Goal: Find specific page/section: Find specific page/section

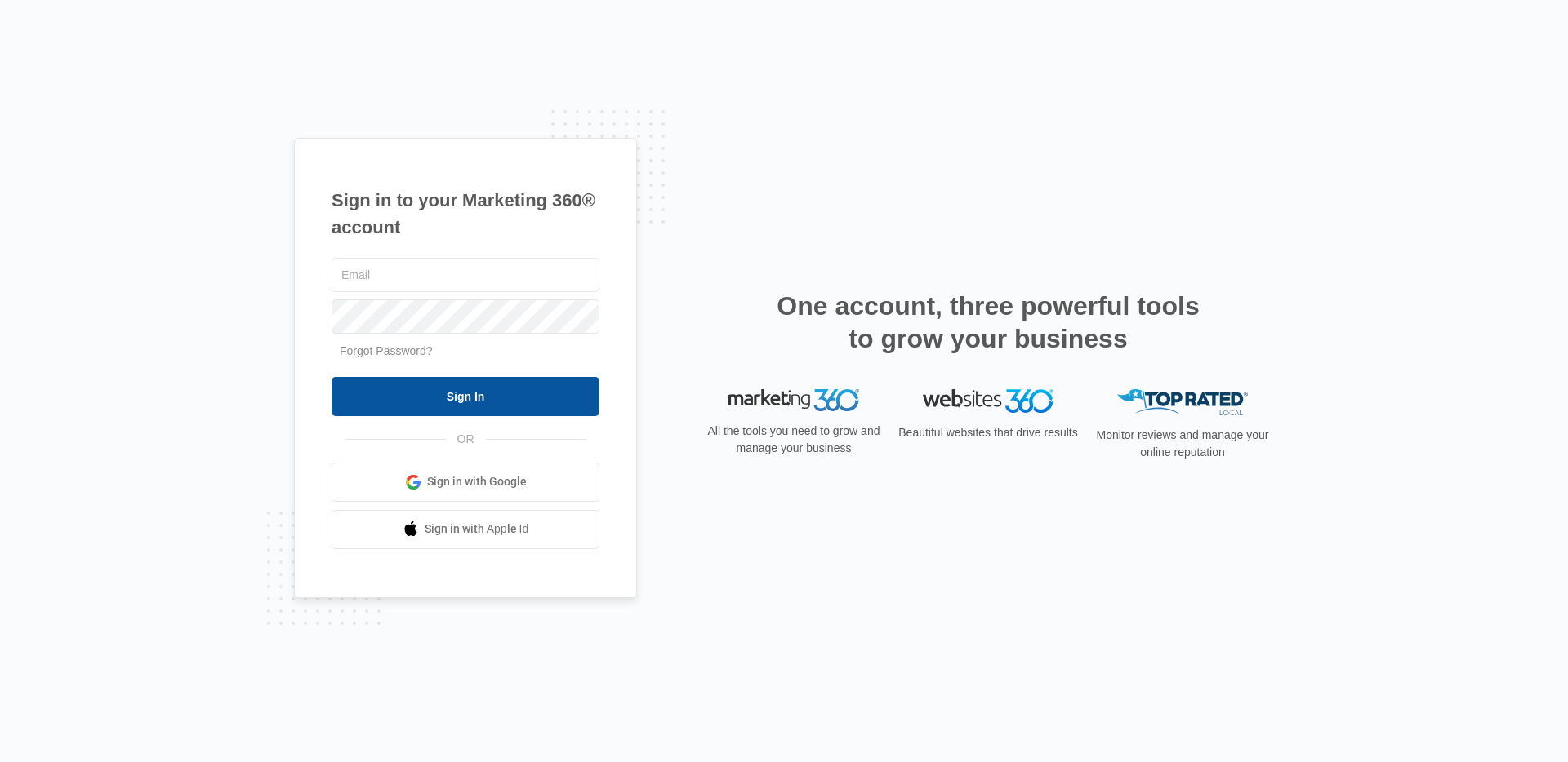
type input "[PERSON_NAME][EMAIL_ADDRESS][DOMAIN_NAME]"
click at [425, 399] on input "Sign In" at bounding box center [465, 397] width 268 height 39
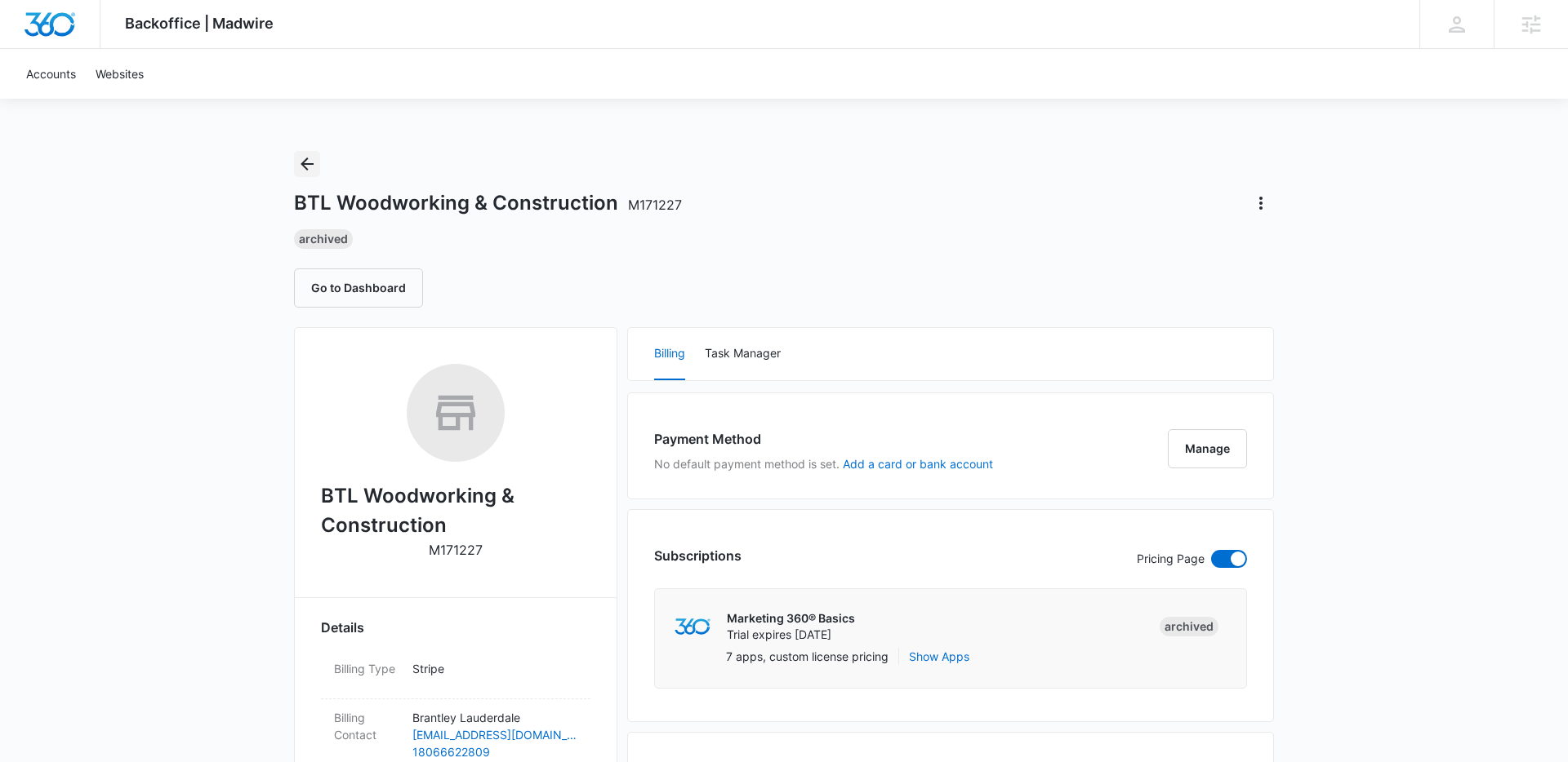
click at [297, 157] on icon "Back" at bounding box center [307, 164] width 20 height 20
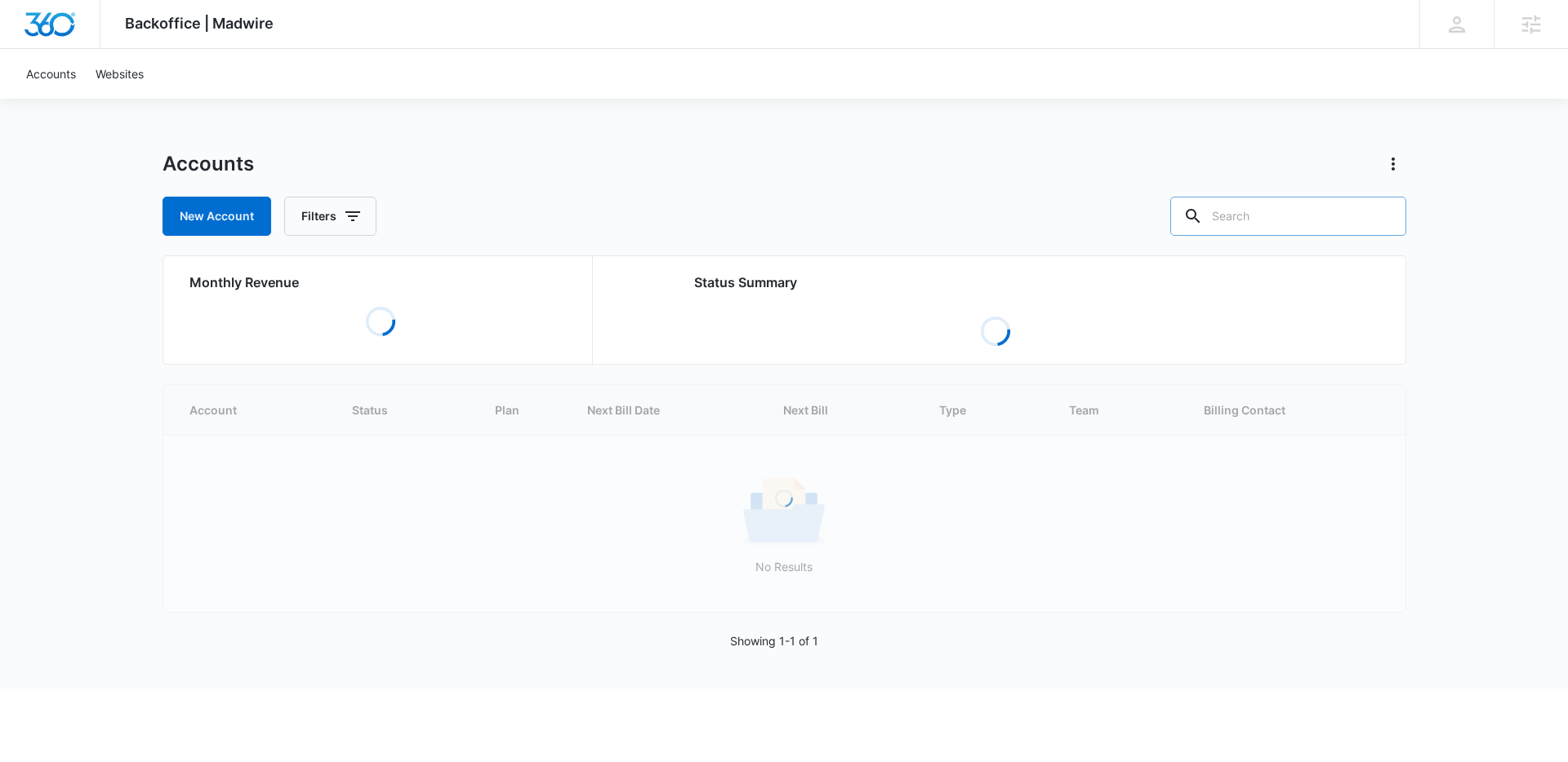
click at [1280, 197] on input "text" at bounding box center [1288, 216] width 236 height 39
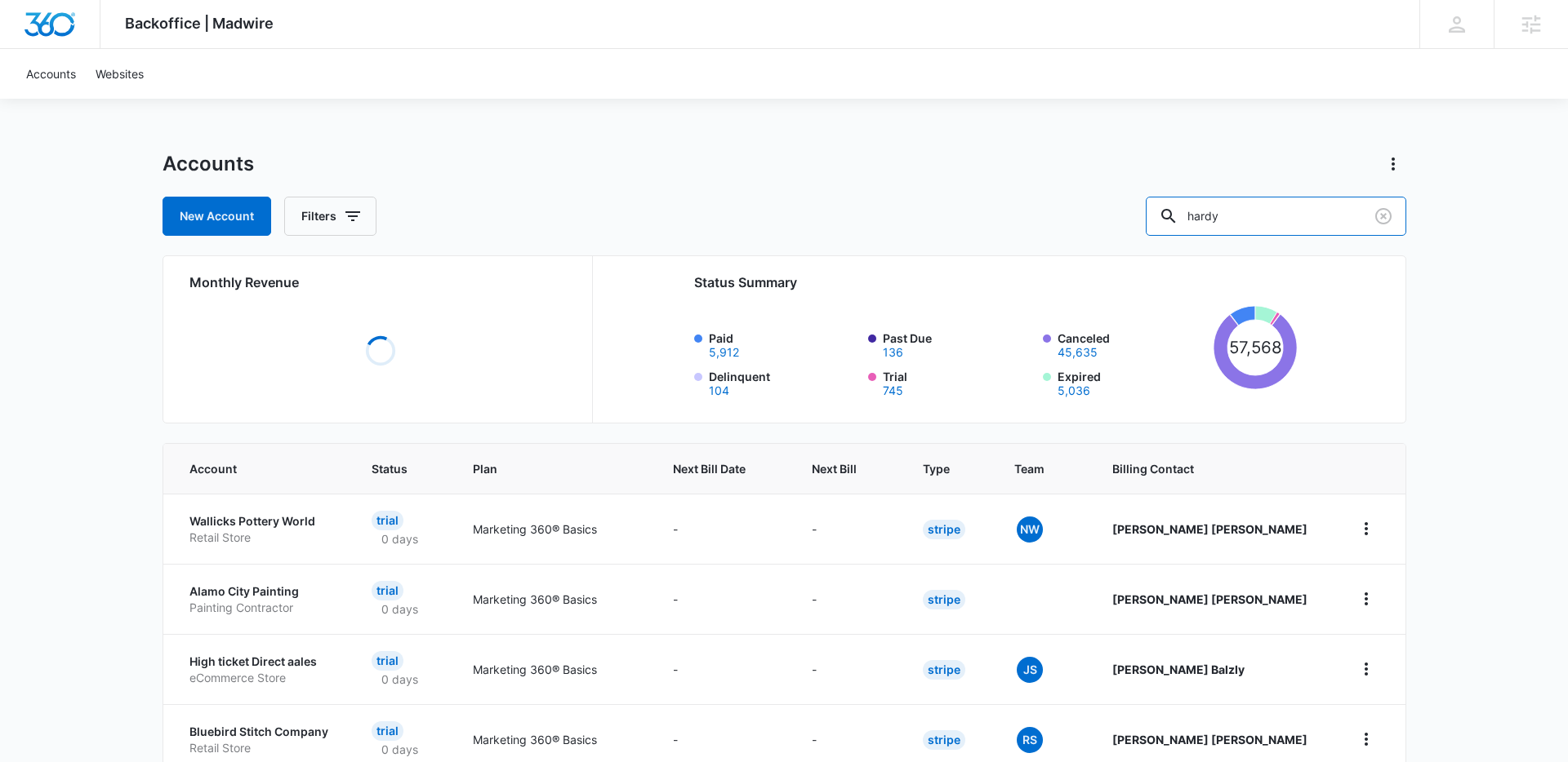
type input "hardy"
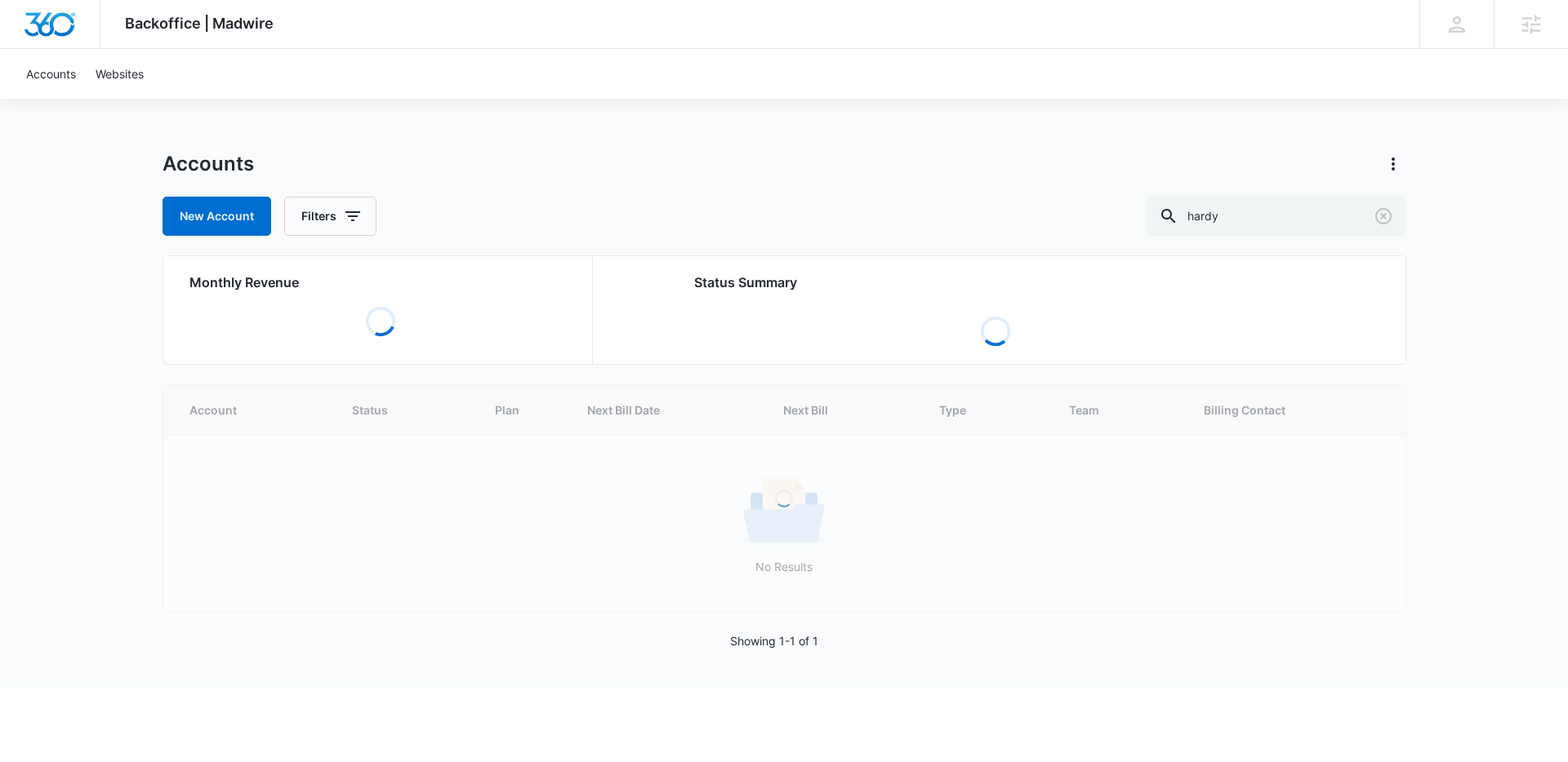
click at [901, 184] on div "Accounts New Account Filters hardy" at bounding box center [784, 193] width 1244 height 85
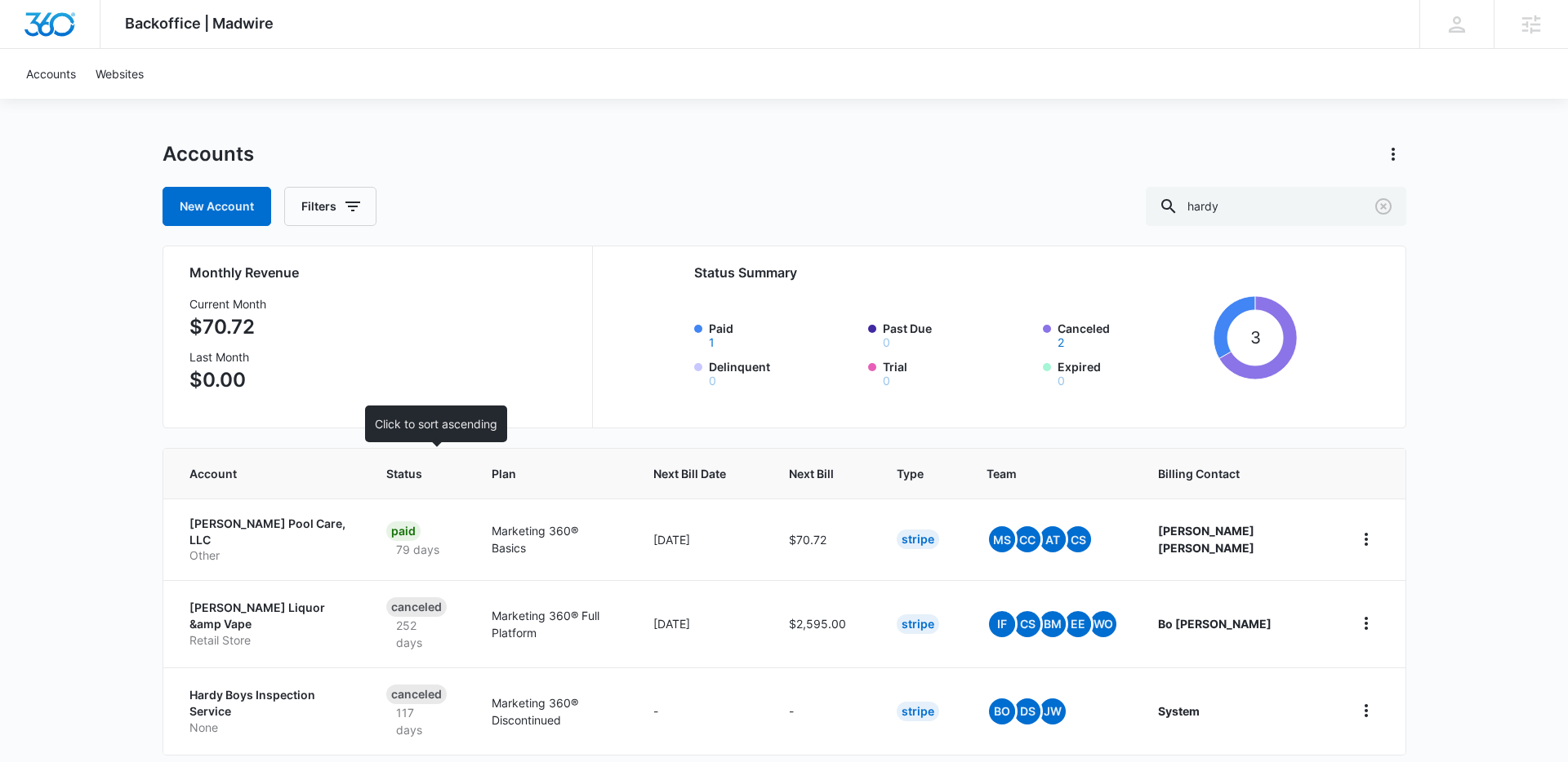
scroll to position [33, 0]
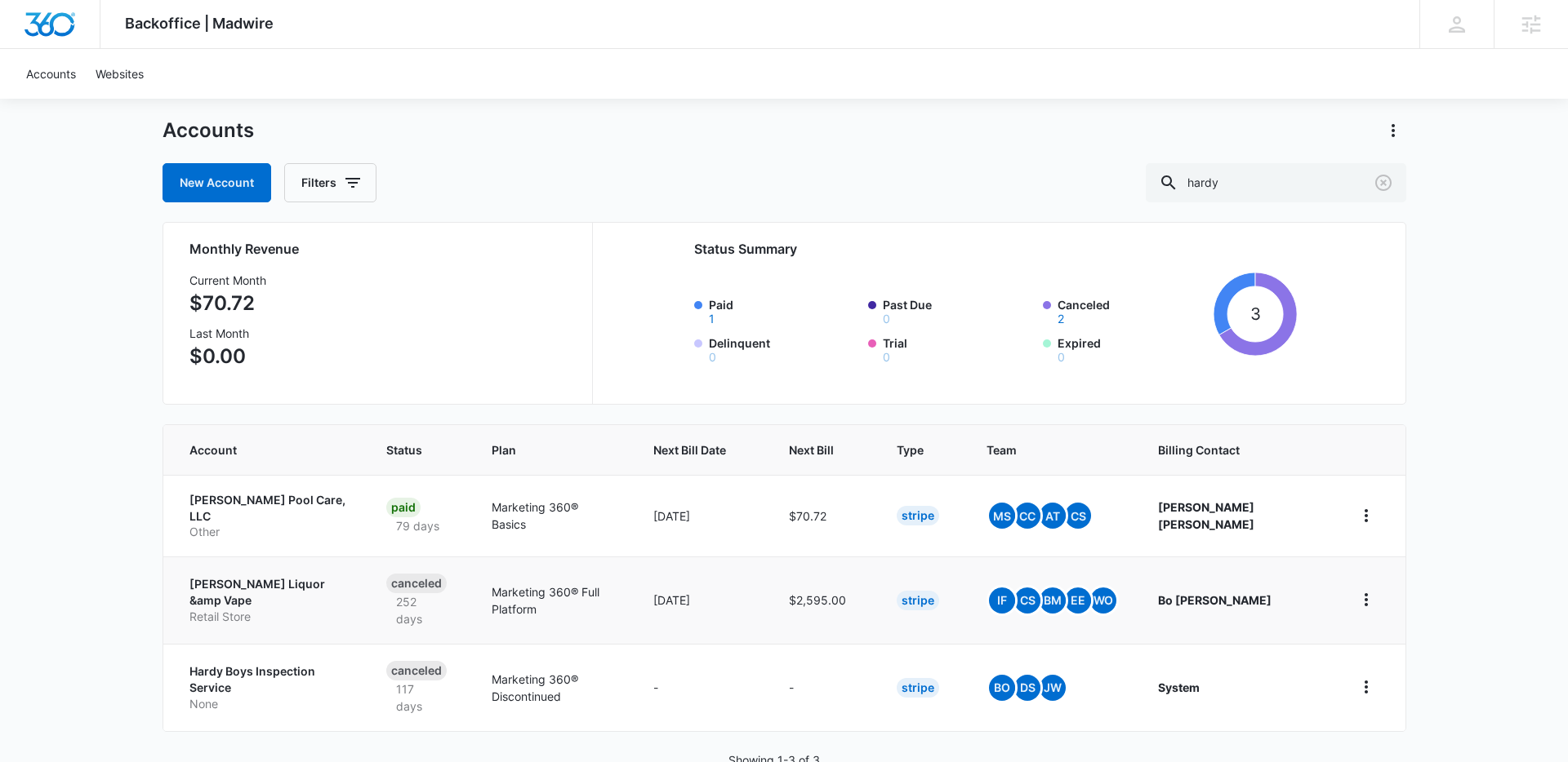
click at [320, 609] on p "Retail Store" at bounding box center [269, 617] width 158 height 16
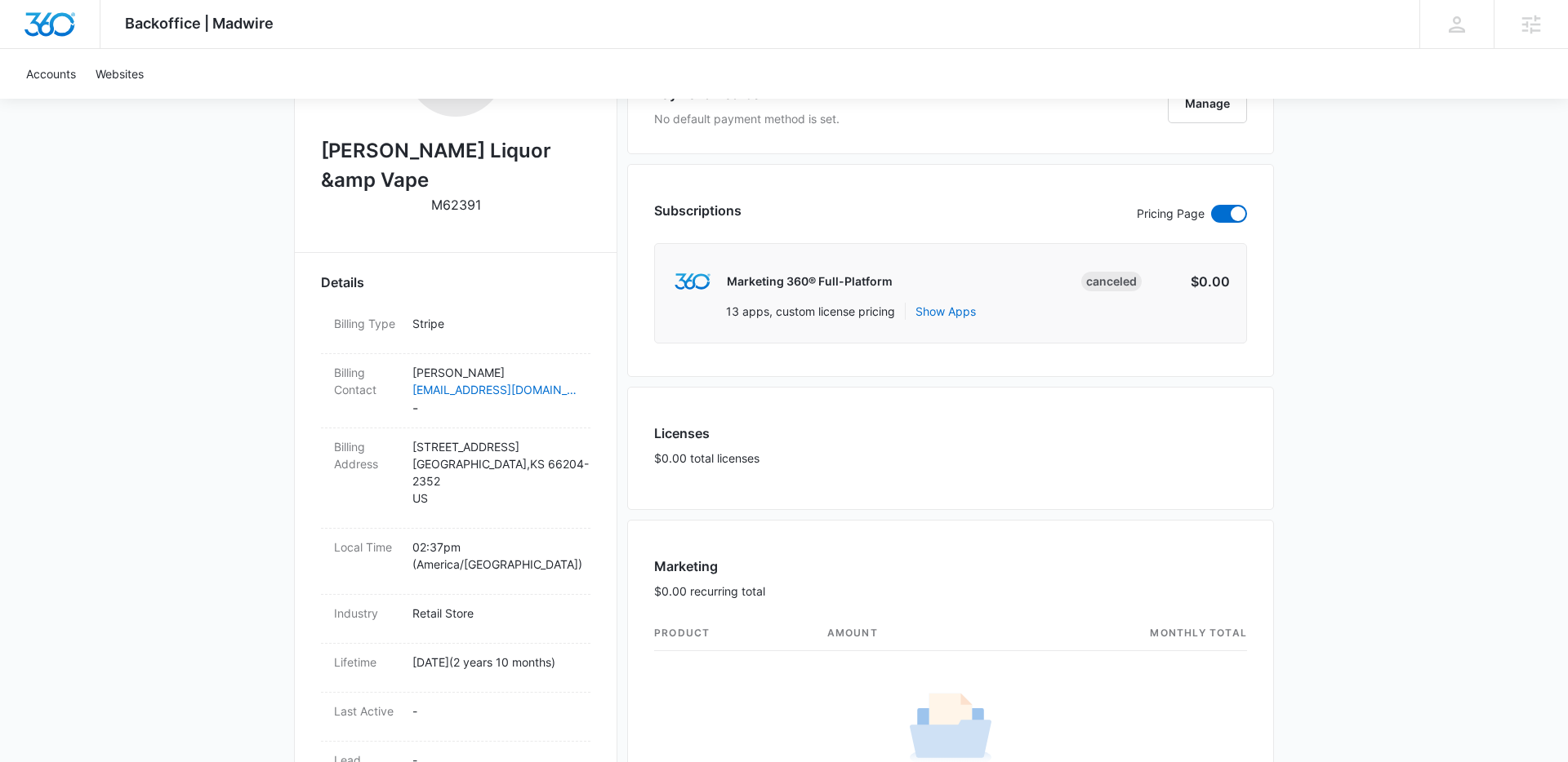
scroll to position [345, 0]
